Goal: Find specific page/section: Find specific page/section

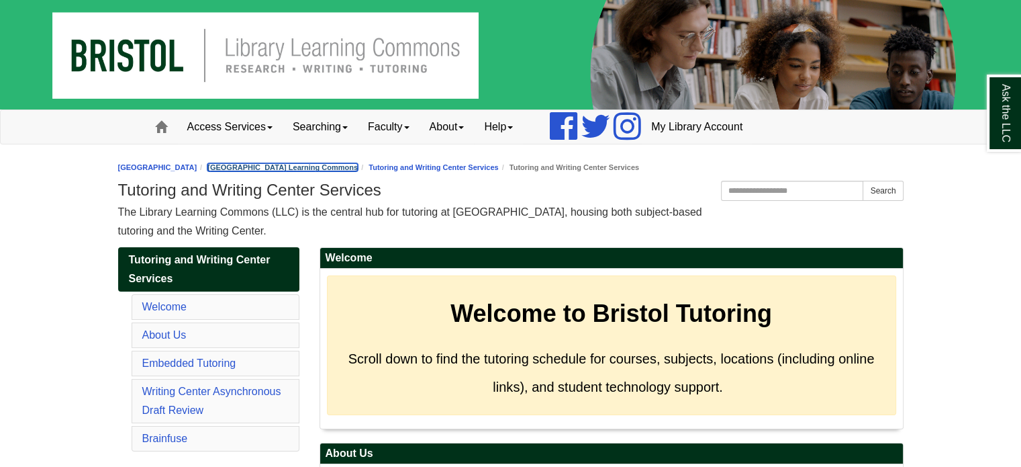
click at [358, 163] on link "[GEOGRAPHIC_DATA] Learning Commons" at bounding box center [282, 167] width 150 height 8
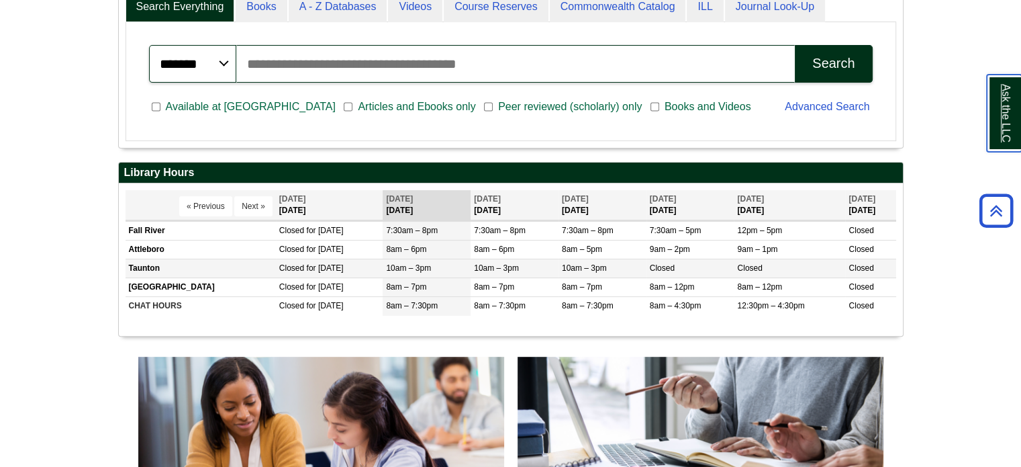
scroll to position [398, 0]
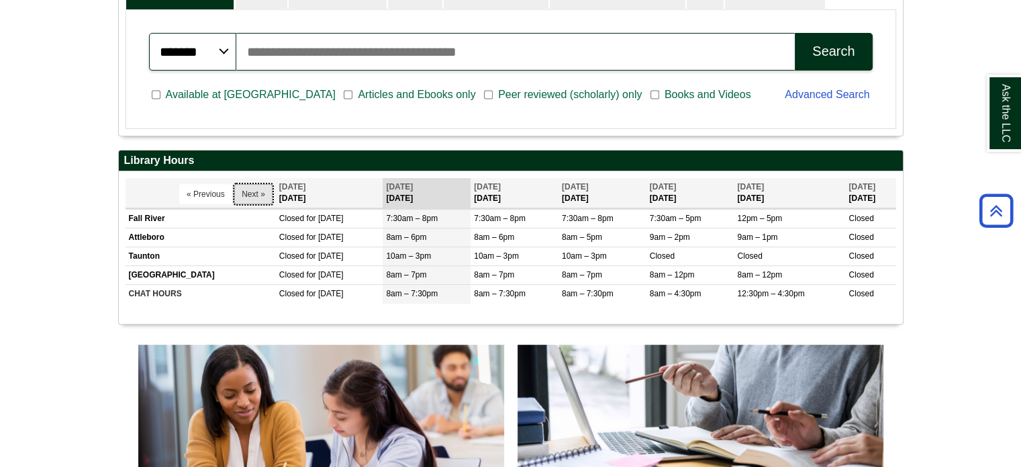
click at [246, 191] on button "Next »" at bounding box center [253, 194] width 38 height 20
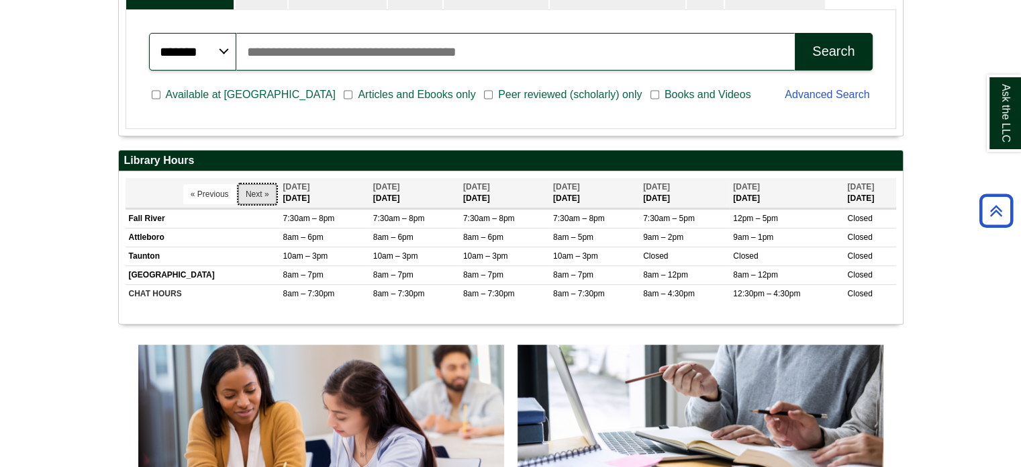
click at [246, 191] on button "Next »" at bounding box center [257, 194] width 38 height 20
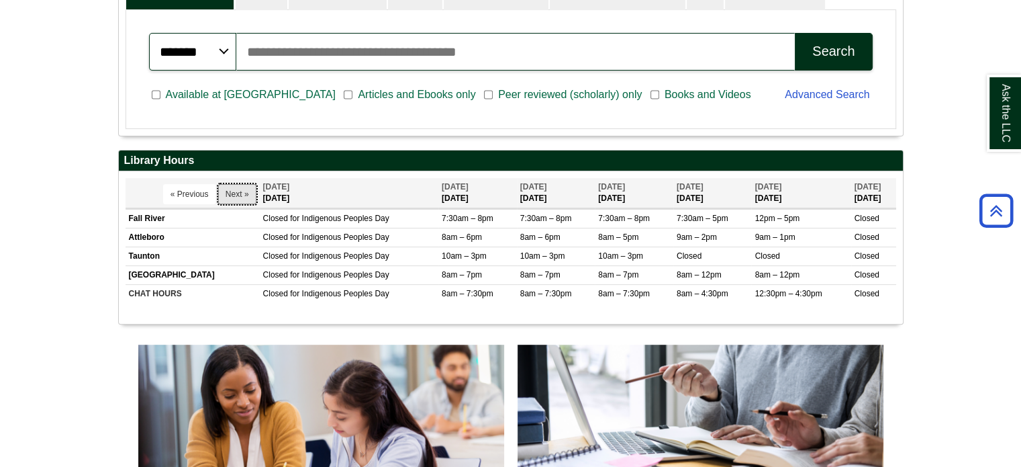
click at [246, 191] on button "Next »" at bounding box center [237, 194] width 38 height 20
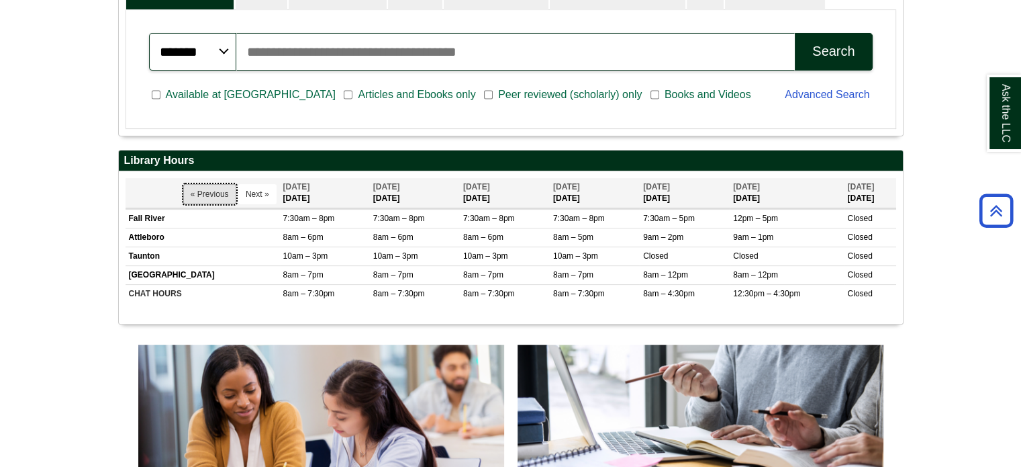
click at [210, 191] on button "« Previous" at bounding box center [209, 194] width 53 height 20
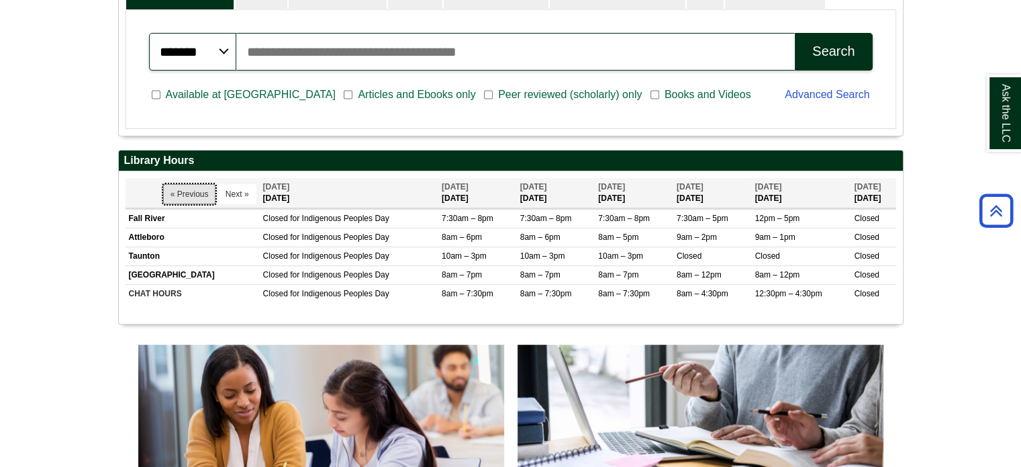
click at [210, 191] on button "« Previous" at bounding box center [189, 194] width 53 height 20
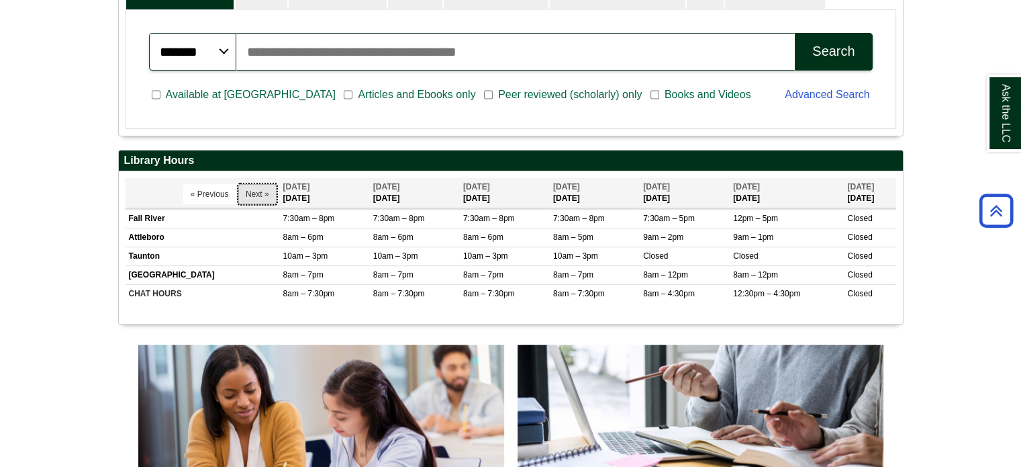
click at [252, 190] on button "Next »" at bounding box center [257, 194] width 38 height 20
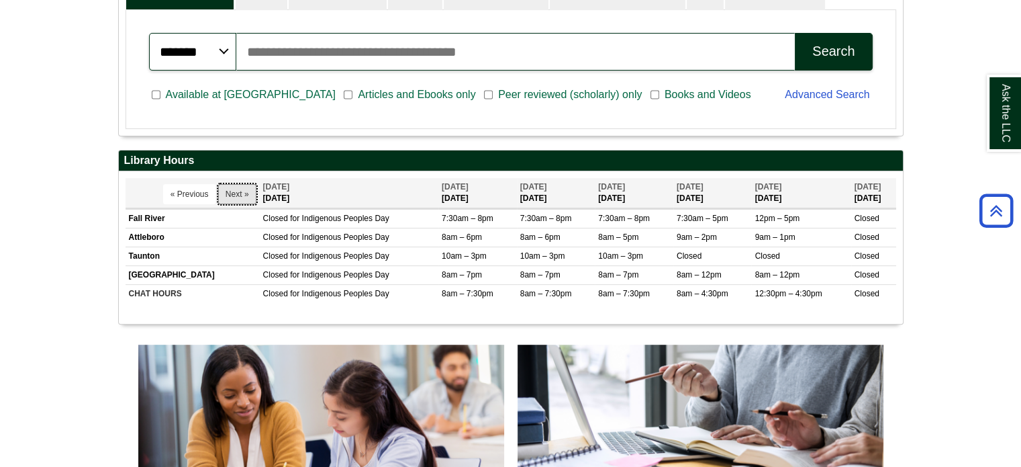
click at [252, 190] on button "Next »" at bounding box center [237, 194] width 38 height 20
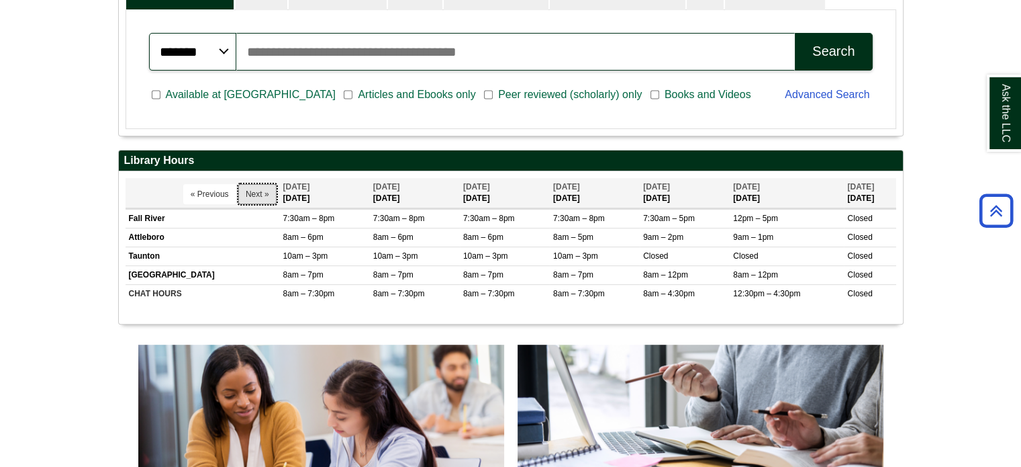
click at [252, 190] on button "Next »" at bounding box center [257, 194] width 38 height 20
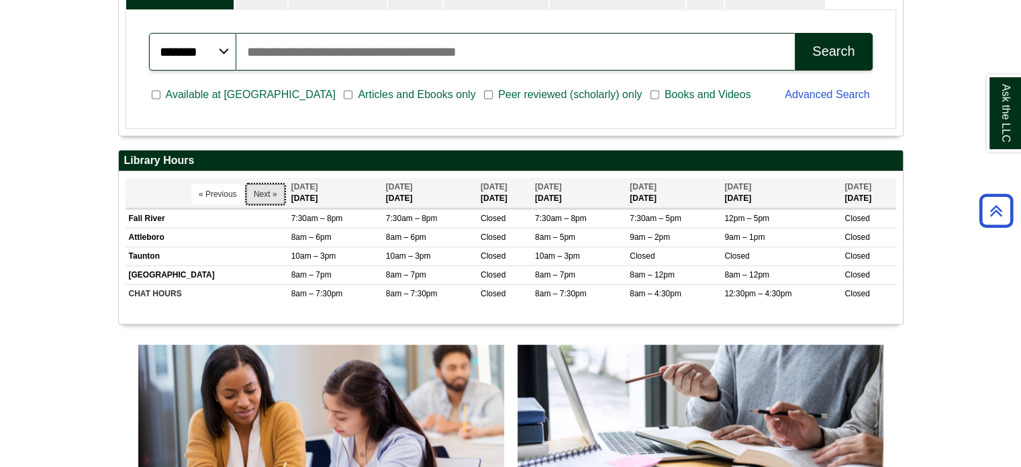
click at [252, 190] on button "Next »" at bounding box center [265, 194] width 38 height 20
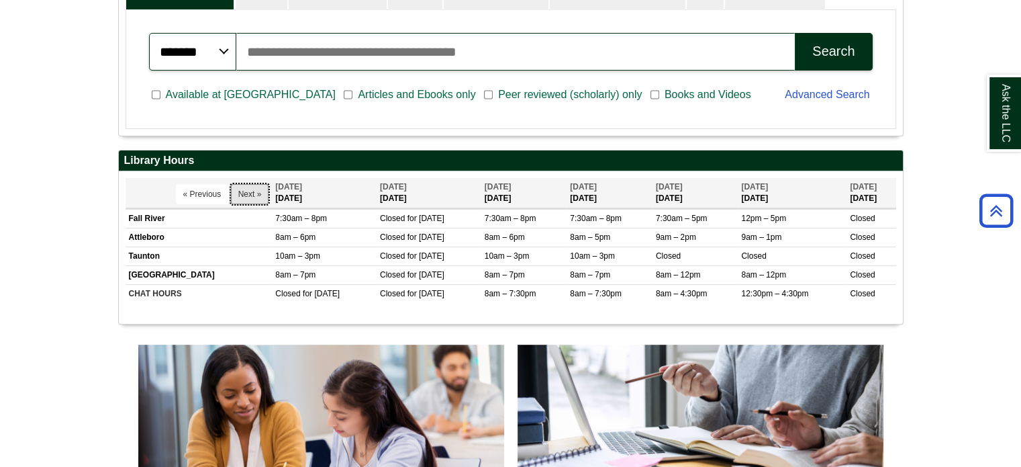
click at [252, 190] on button "Next »" at bounding box center [250, 194] width 38 height 20
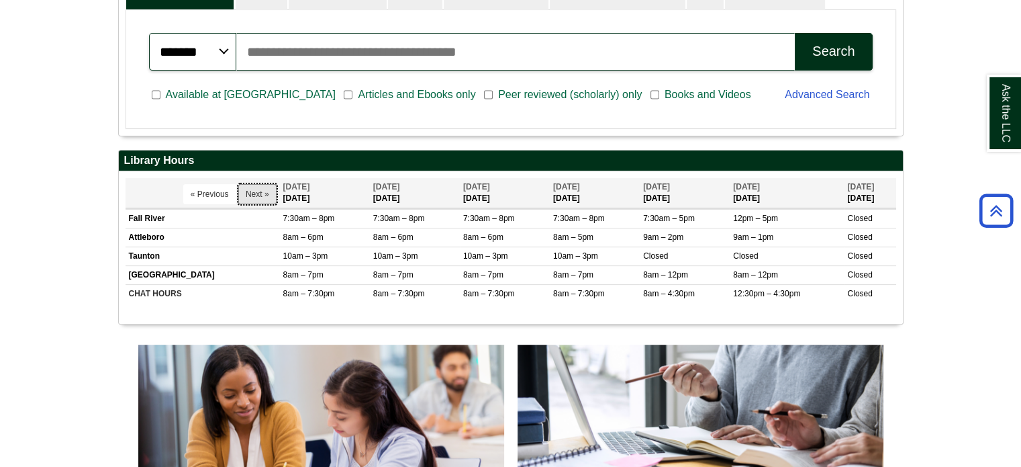
click at [252, 190] on button "Next »" at bounding box center [257, 194] width 38 height 20
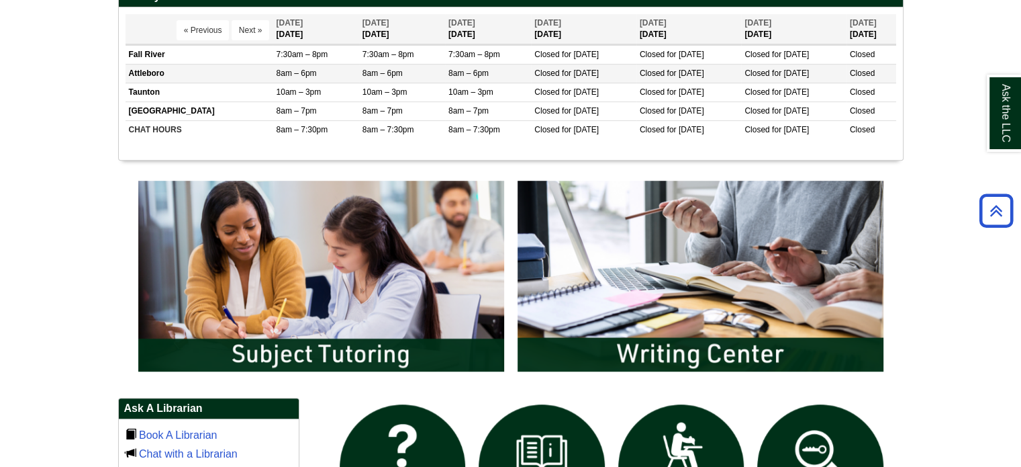
scroll to position [567, 0]
